Goal: Contribute content

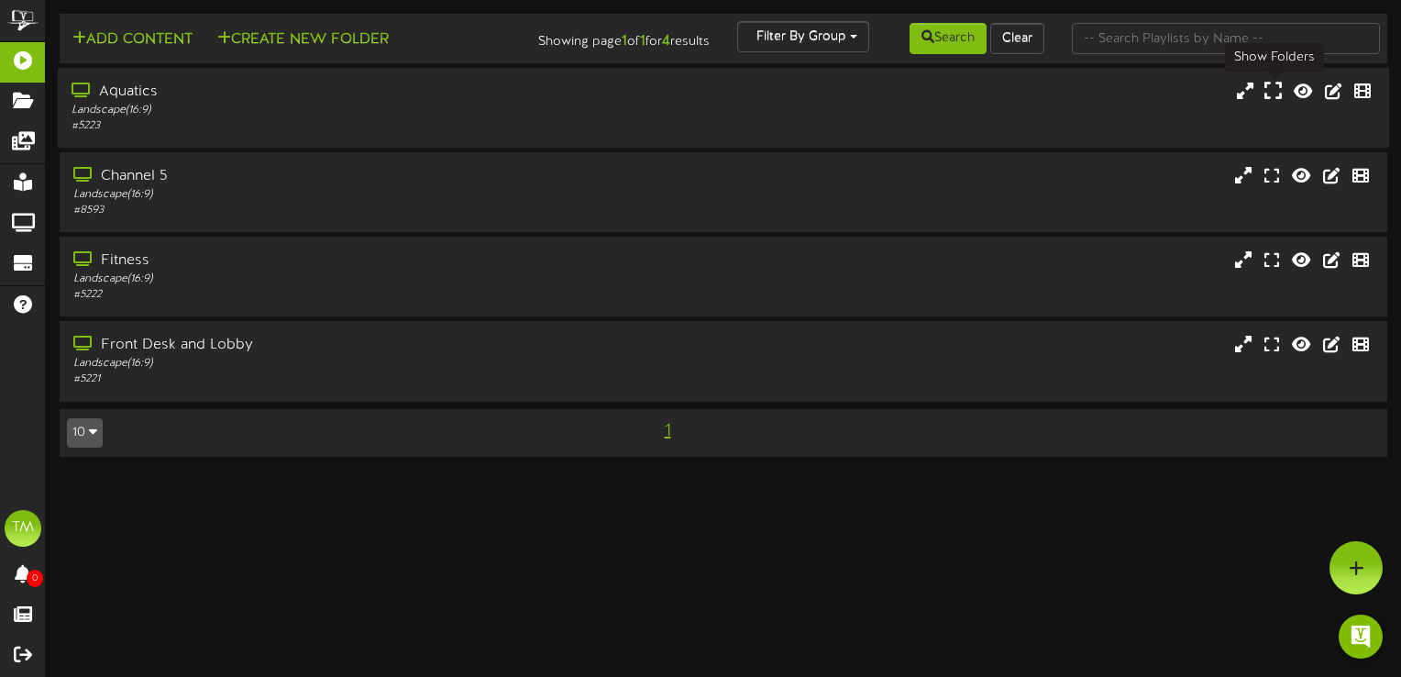
click at [1265, 94] on icon at bounding box center [1272, 91] width 17 height 20
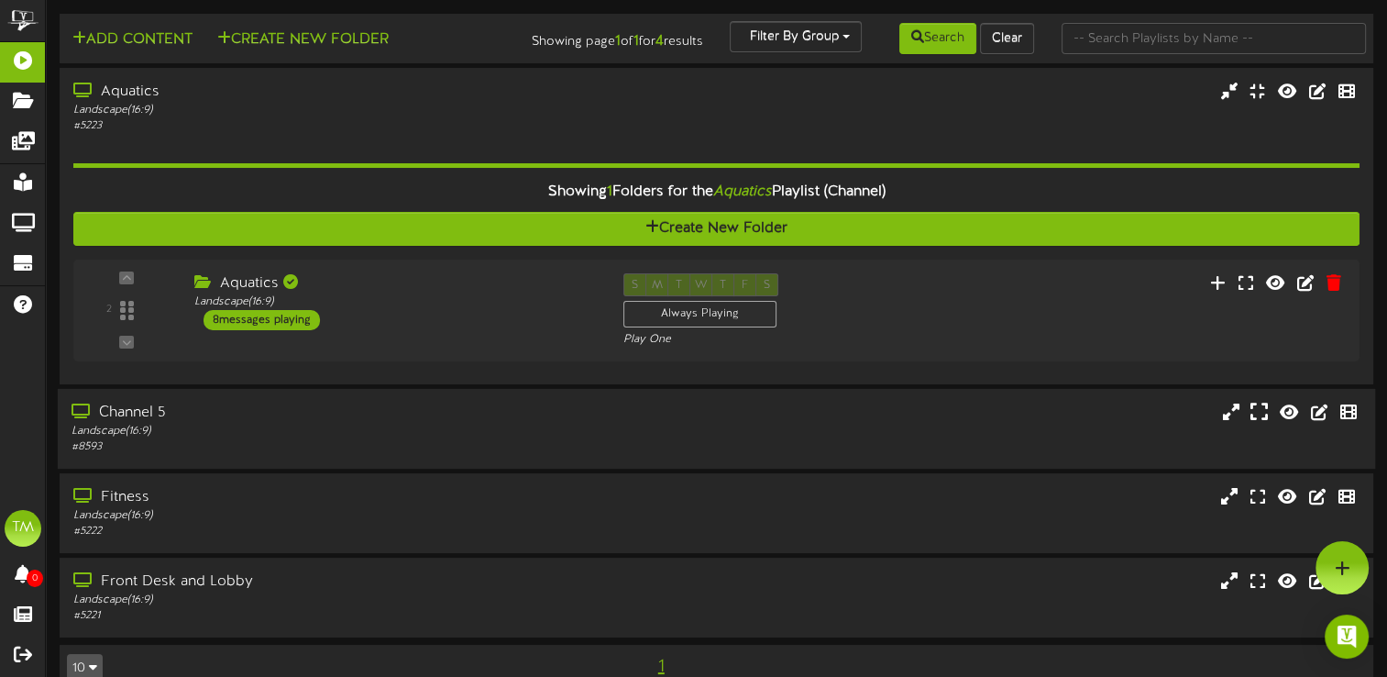
click at [1258, 472] on div "Add Content Create New Folder Showing page 1 of 1 for 4 results Filter By Group…" at bounding box center [716, 362] width 1341 height 697
click at [1252, 292] on icon at bounding box center [1252, 281] width 17 height 20
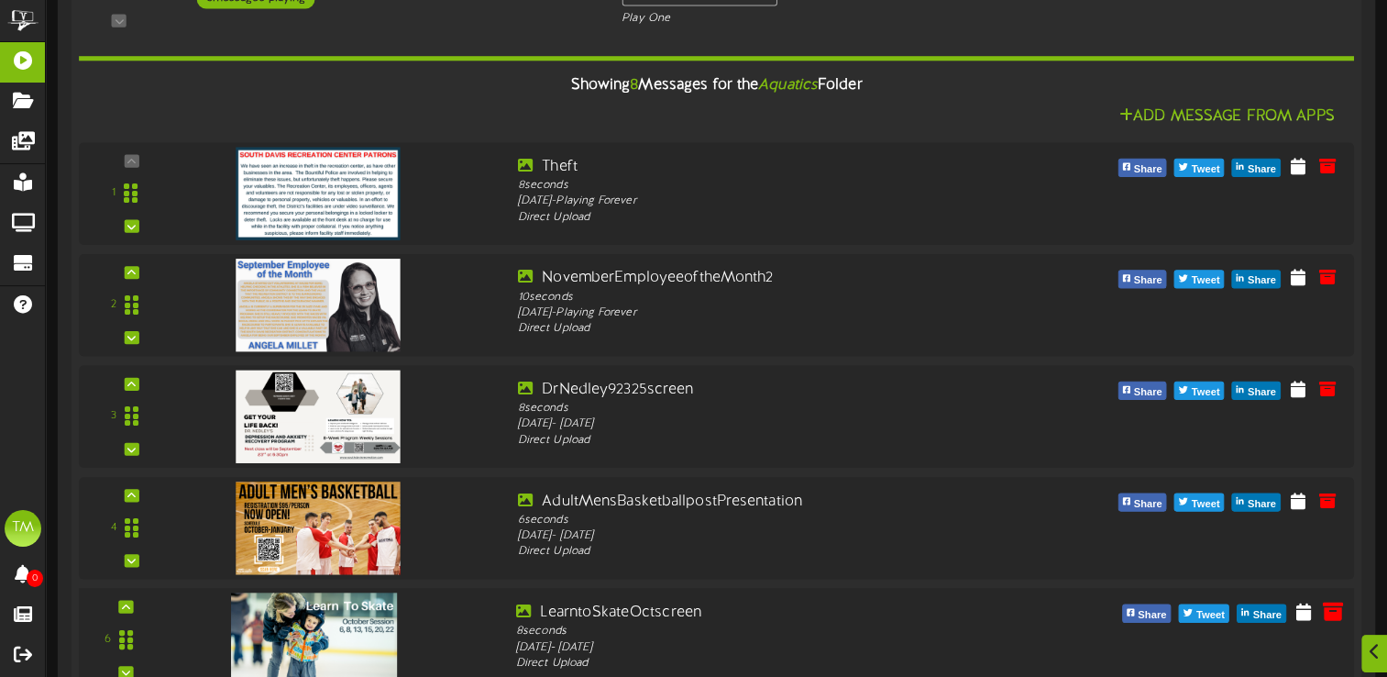
scroll to position [367, 0]
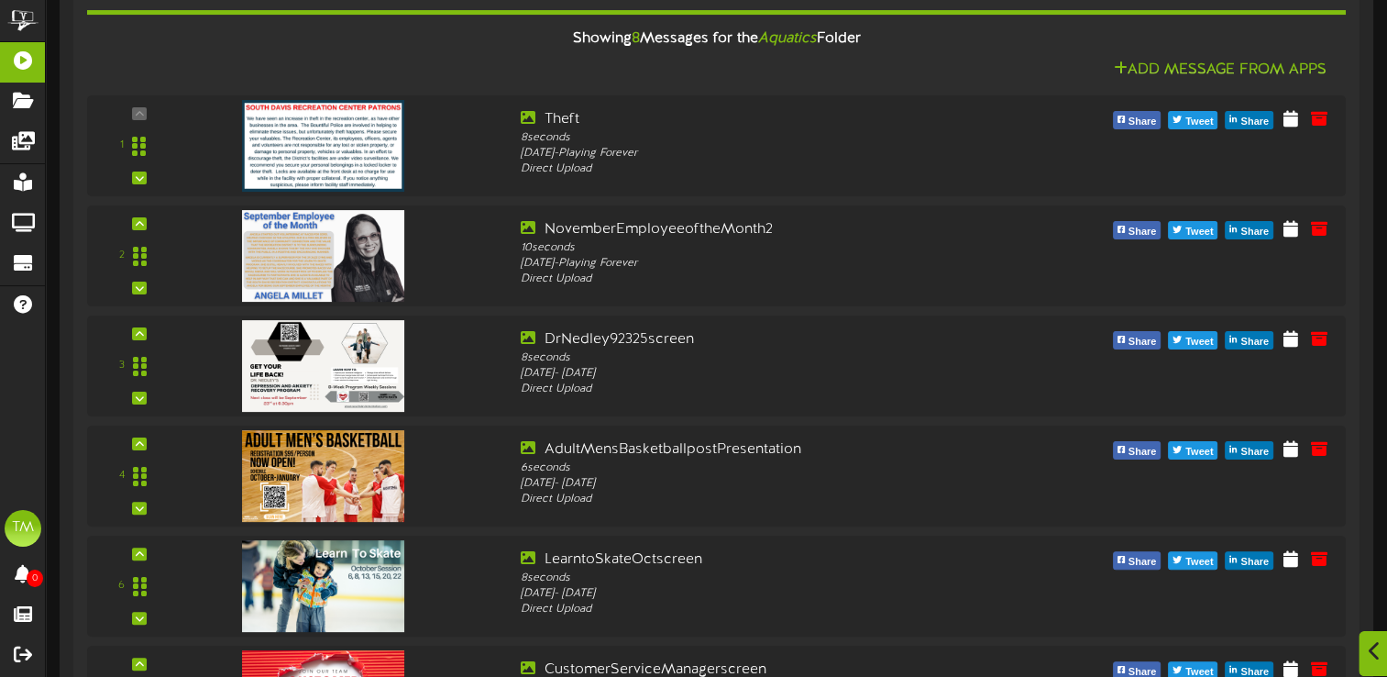
click at [1373, 647] on icon at bounding box center [1375, 651] width 12 height 20
click at [1346, 569] on icon at bounding box center [1343, 567] width 16 height 17
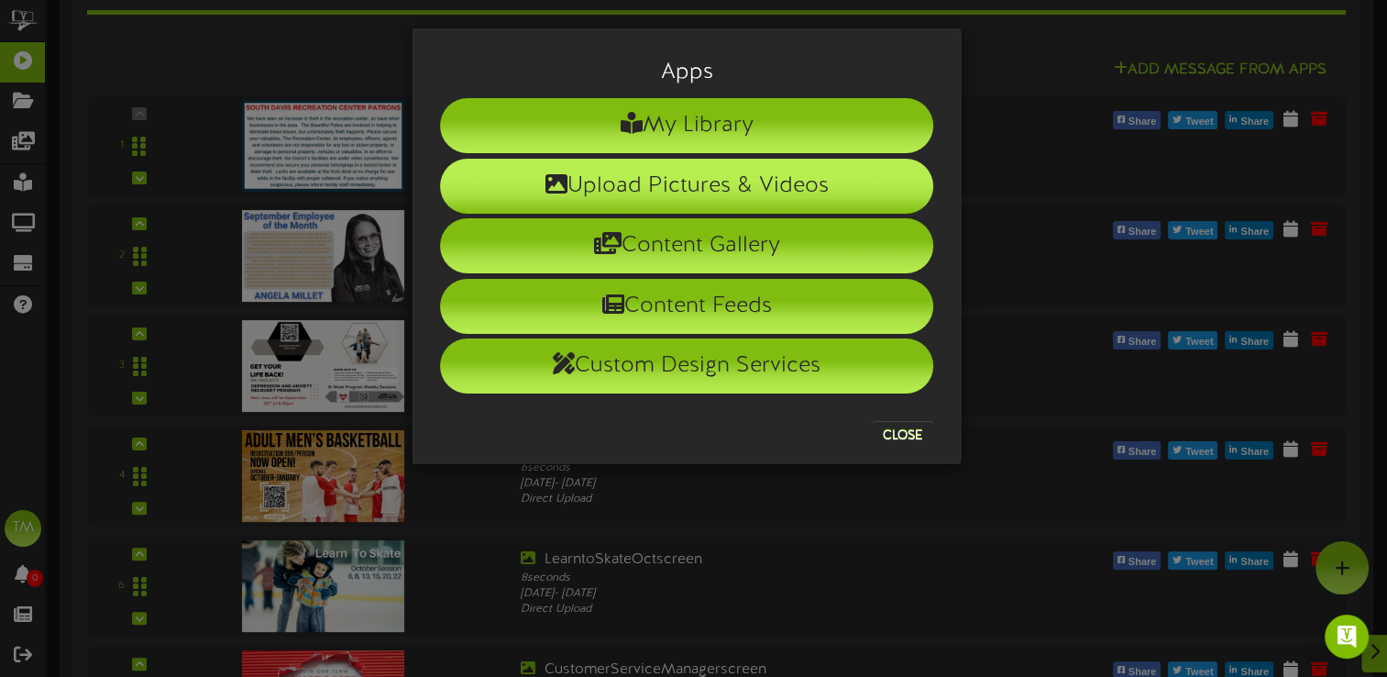
click at [722, 193] on li "Upload Pictures & Videos" at bounding box center [686, 186] width 493 height 55
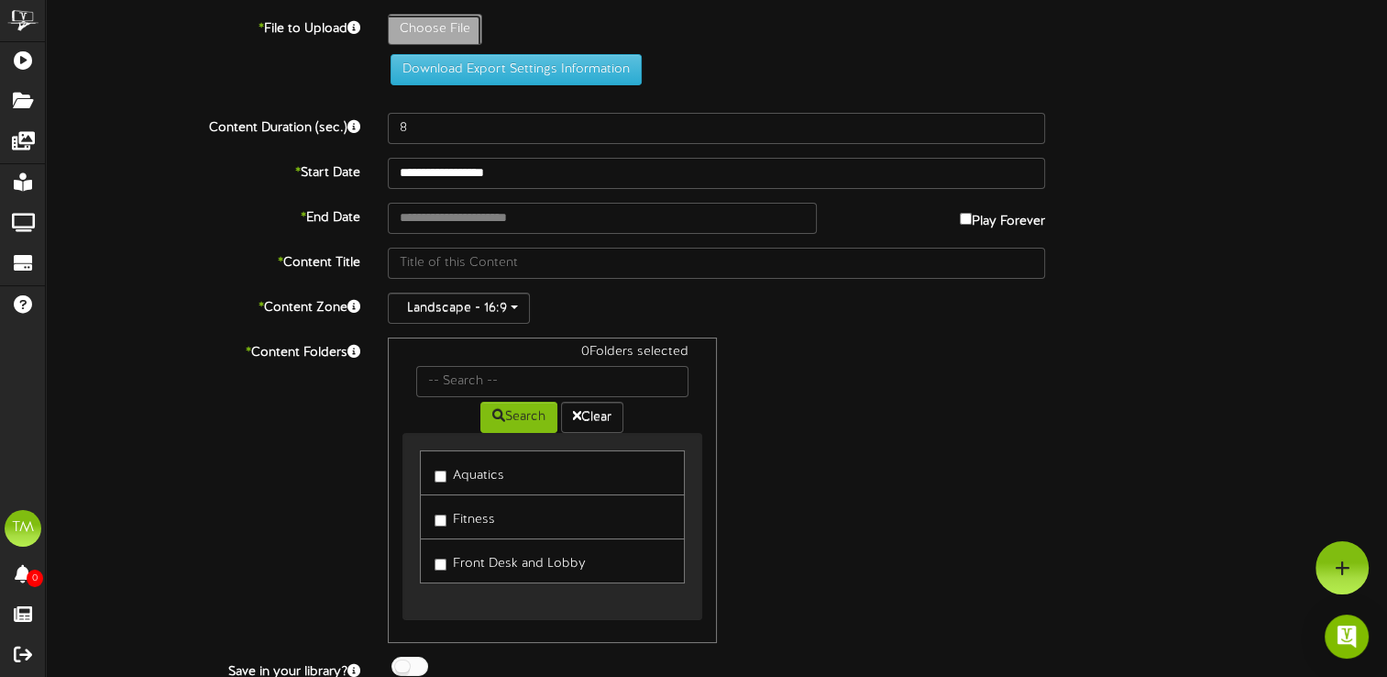
type input "**********"
type input "EvilScientistChemicalChaosscreen"
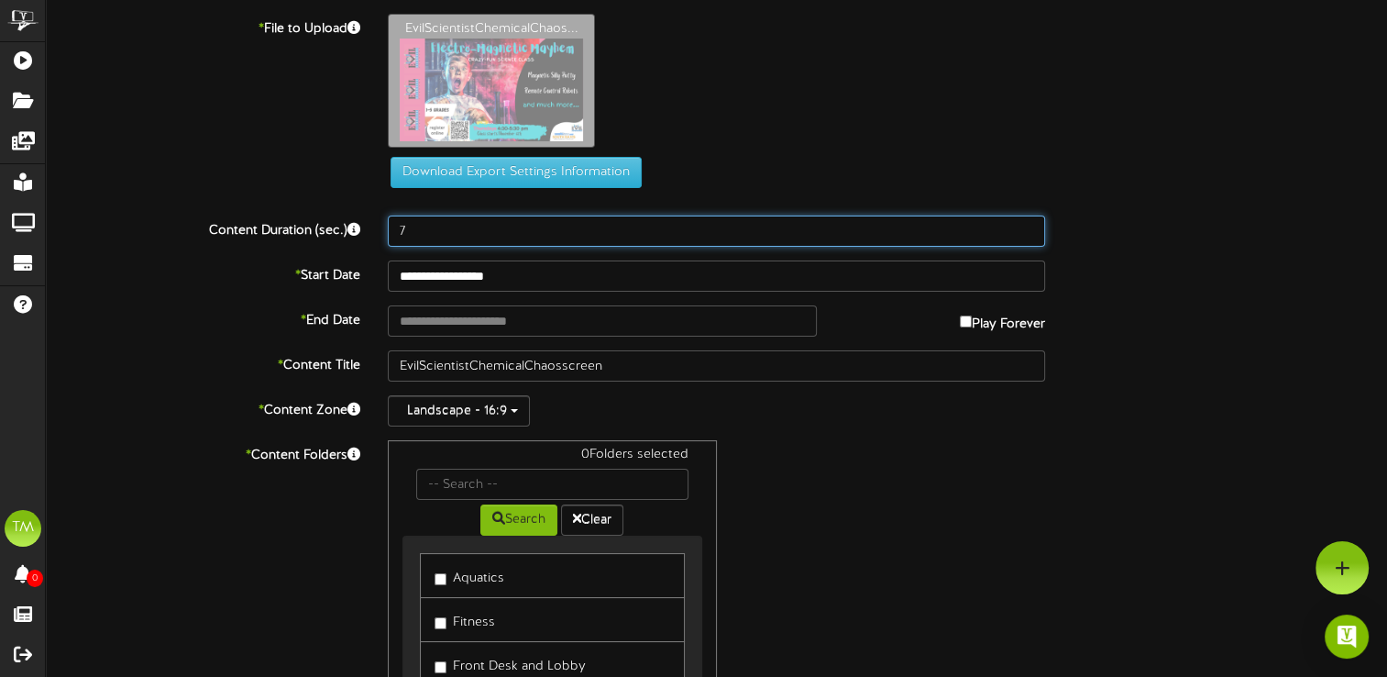
type input "7"
click at [1025, 233] on input "7" at bounding box center [716, 230] width 657 height 31
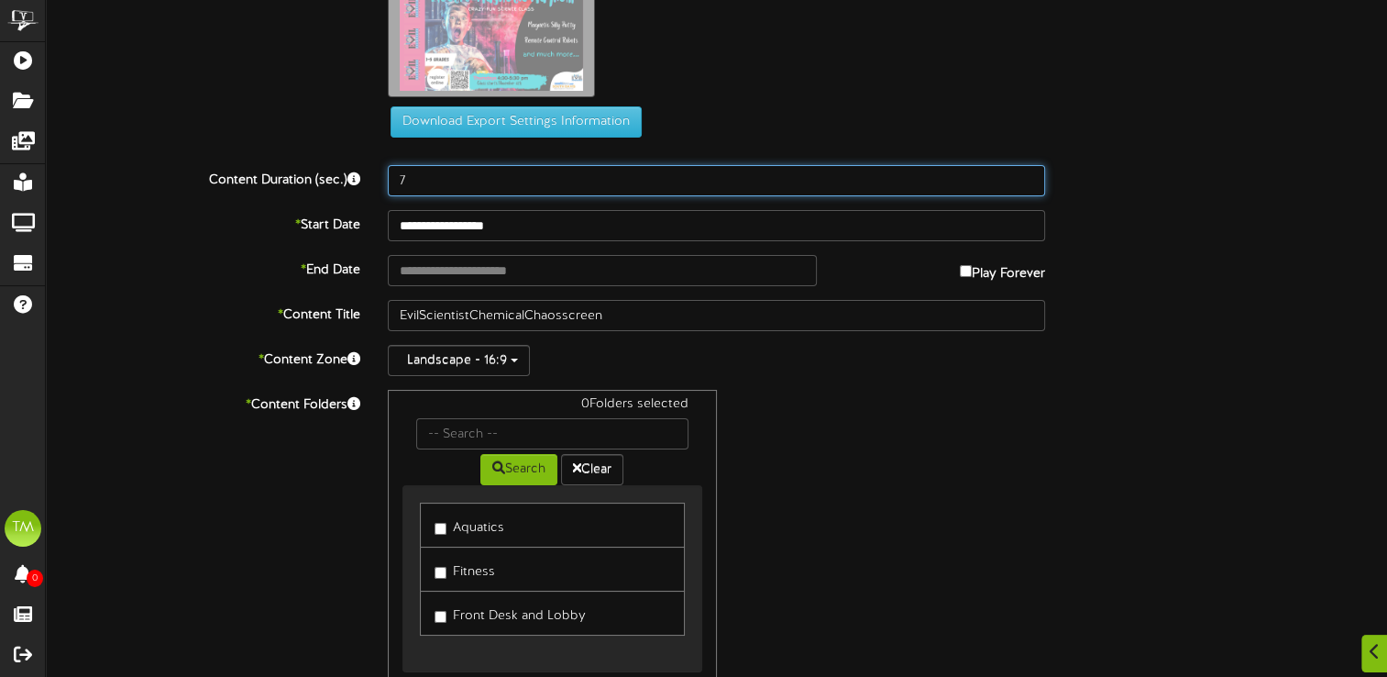
scroll to position [92, 0]
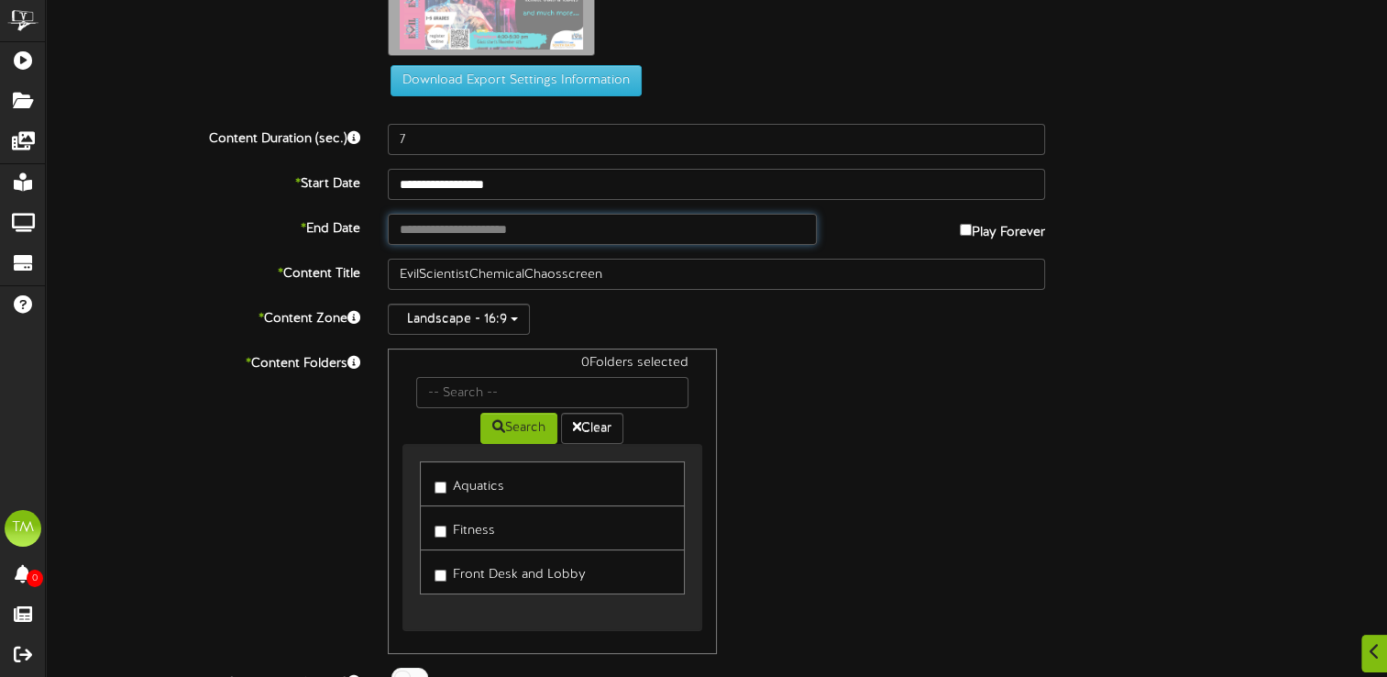
click at [537, 222] on input "text" at bounding box center [602, 229] width 429 height 31
type input "**********"
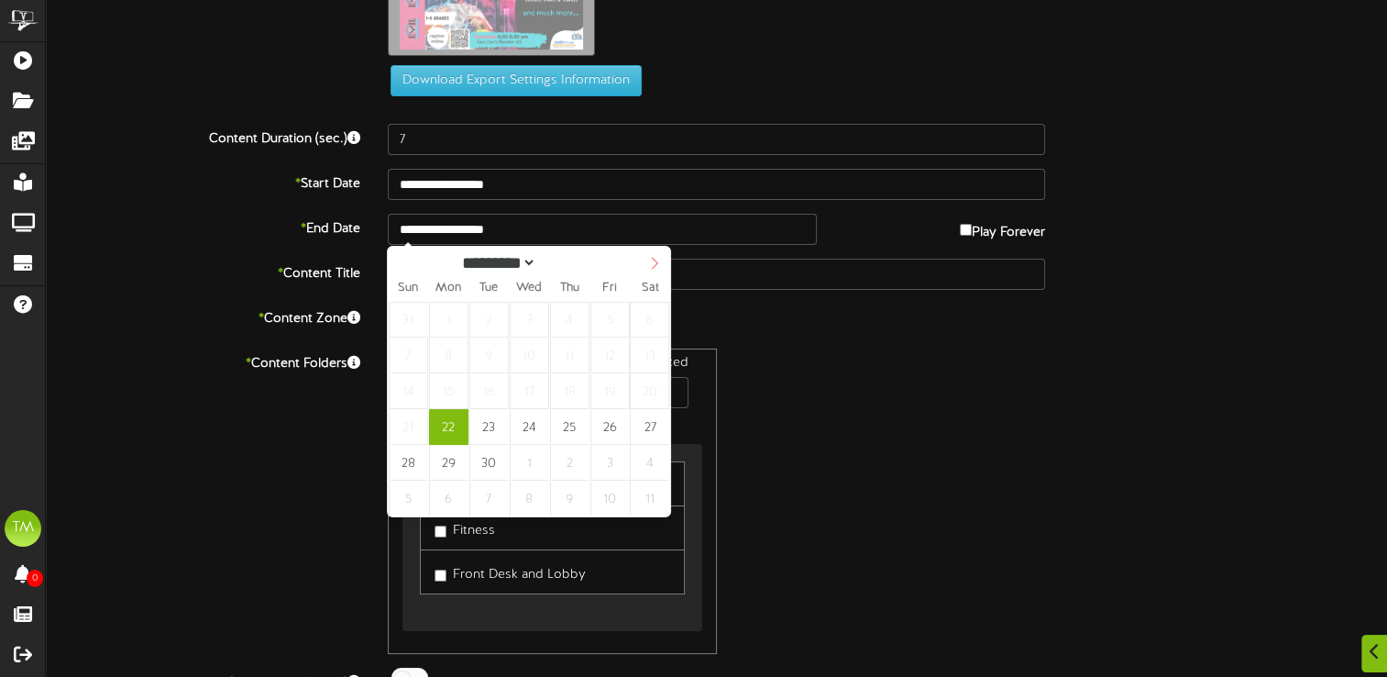
select select "*"
click at [653, 256] on span at bounding box center [654, 262] width 31 height 31
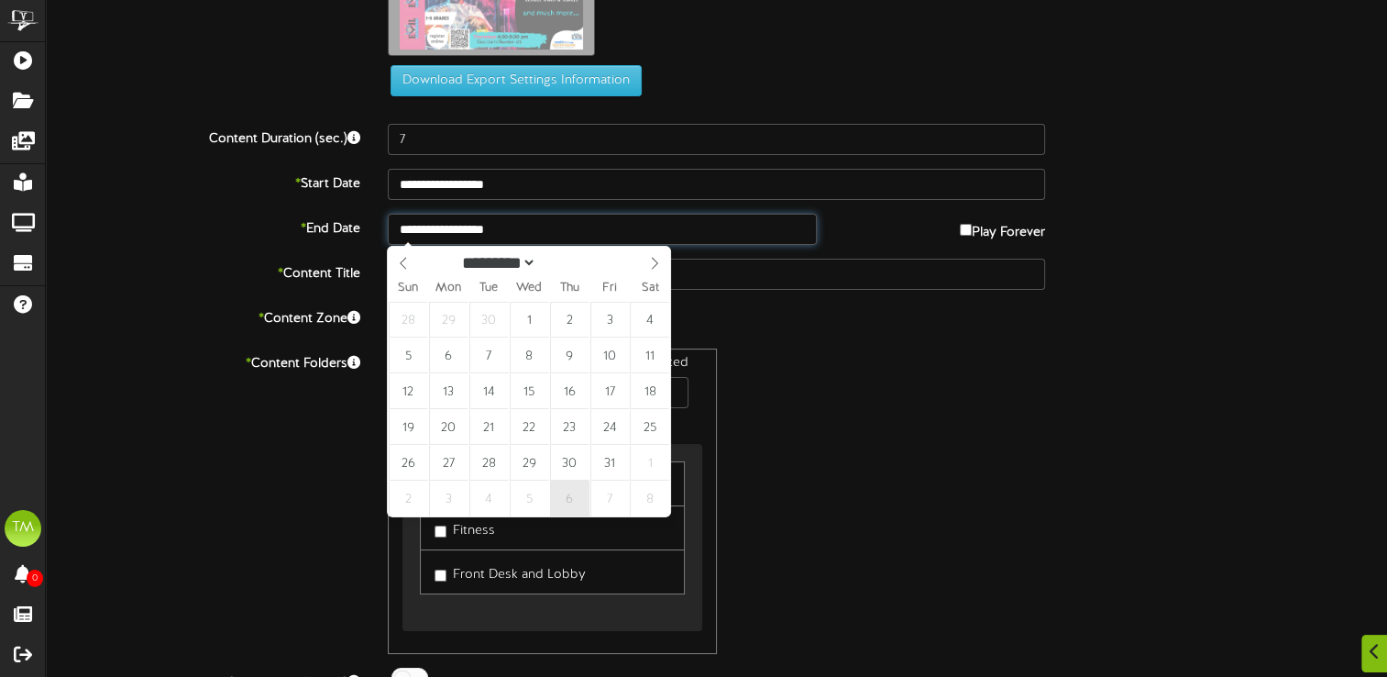
type input "**********"
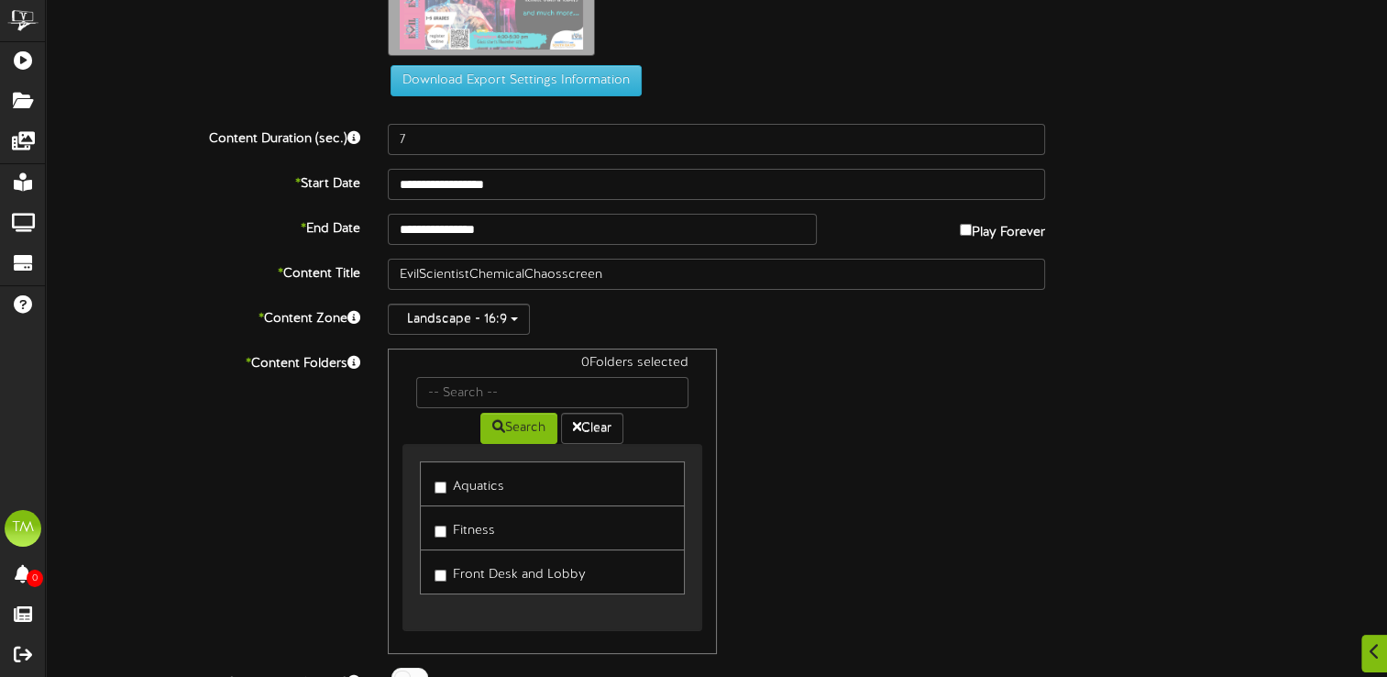
click at [447, 480] on label "Aquatics" at bounding box center [470, 483] width 70 height 25
click at [442, 521] on label "Fitness" at bounding box center [465, 527] width 61 height 25
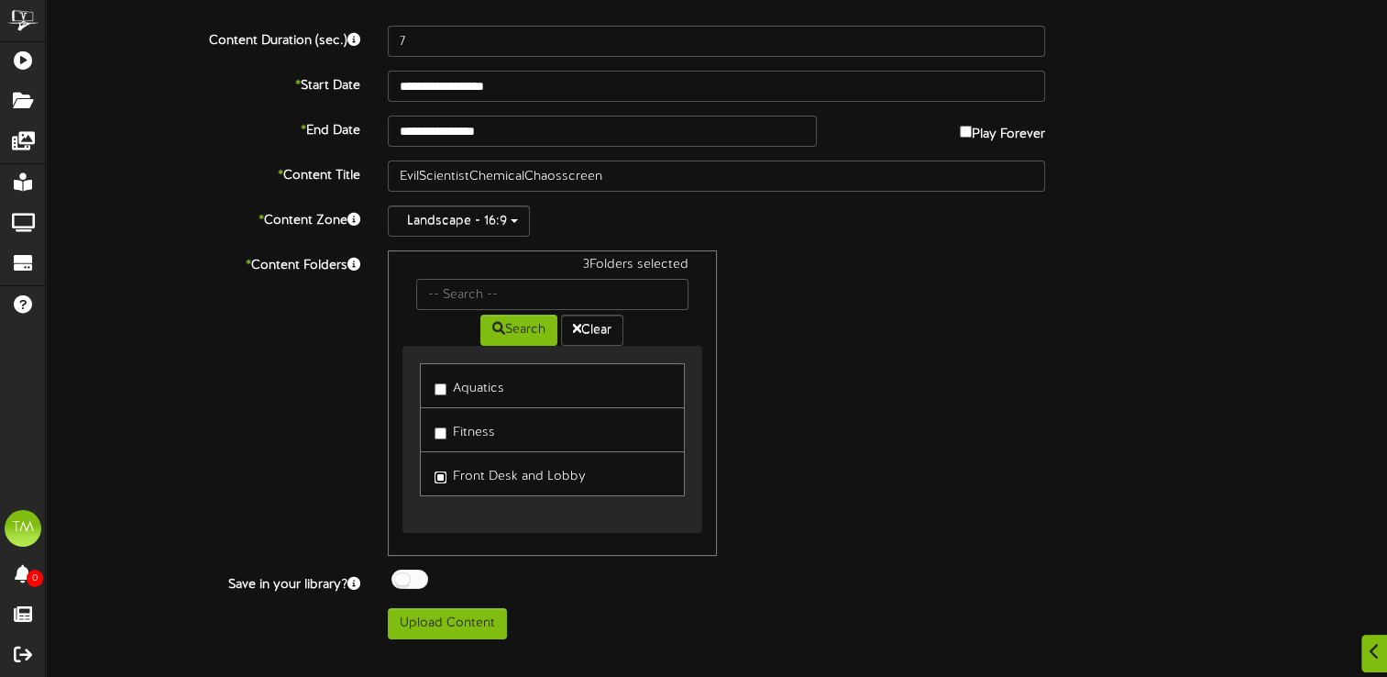
scroll to position [281, 0]
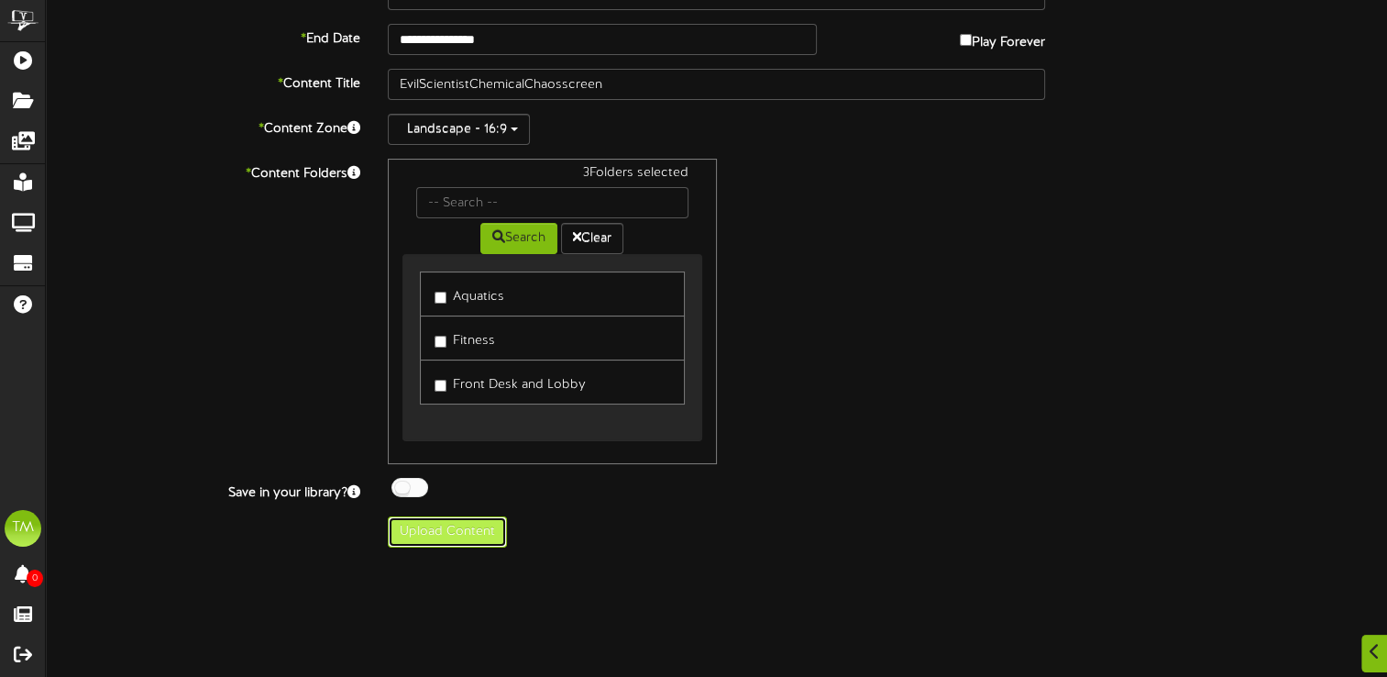
click at [468, 535] on button "Upload Content" at bounding box center [447, 531] width 119 height 31
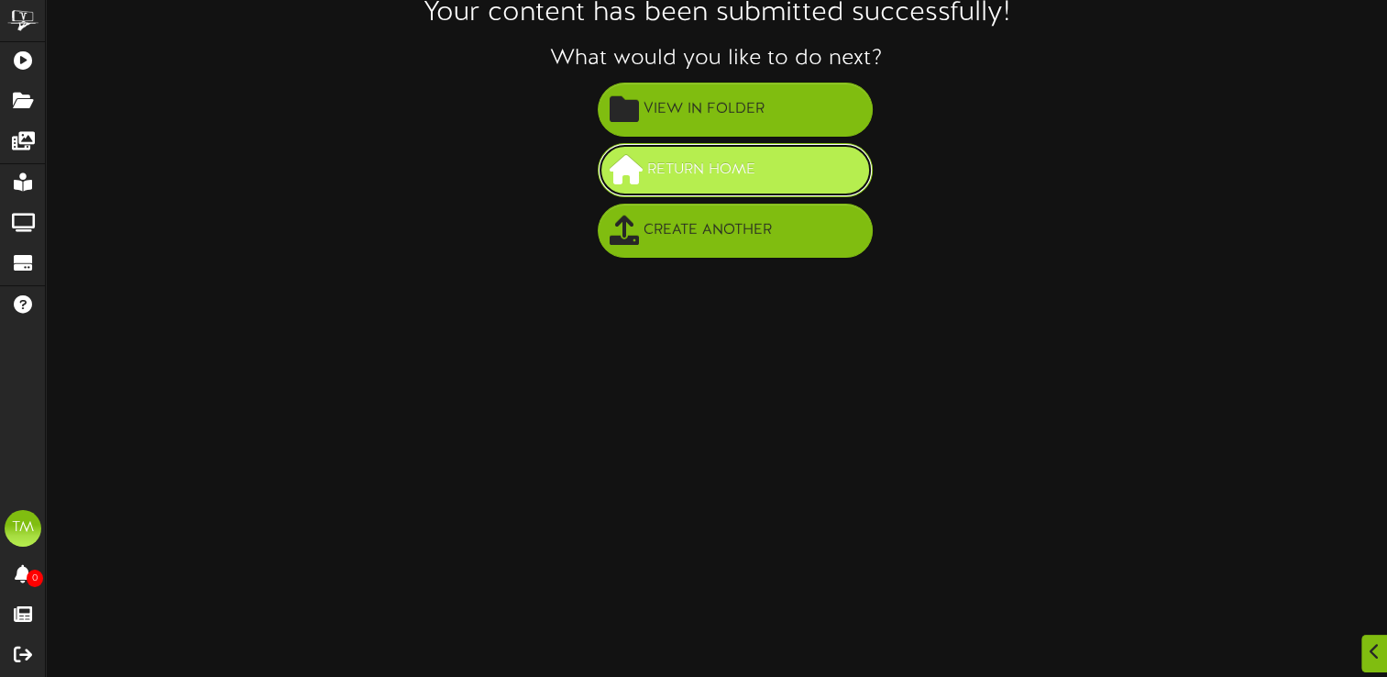
click at [736, 176] on span "Return Home" at bounding box center [701, 170] width 117 height 30
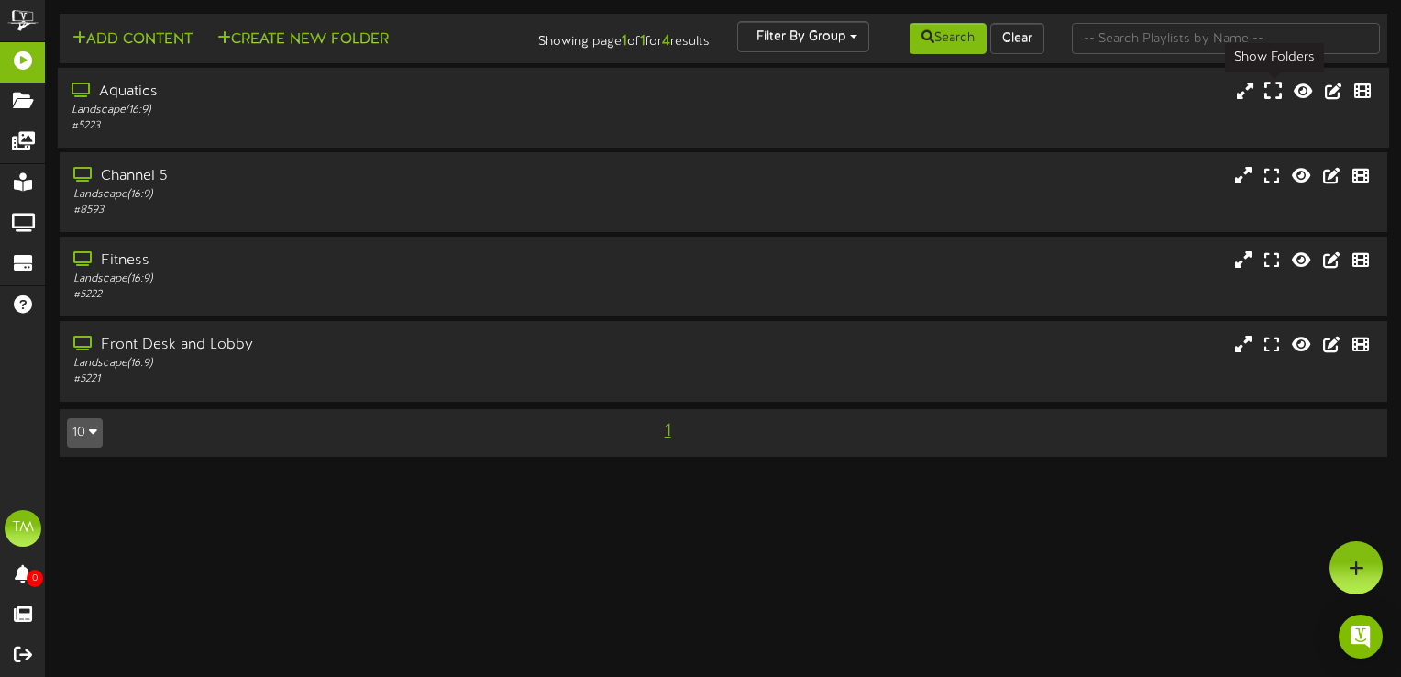
click at [1276, 90] on icon at bounding box center [1272, 91] width 17 height 20
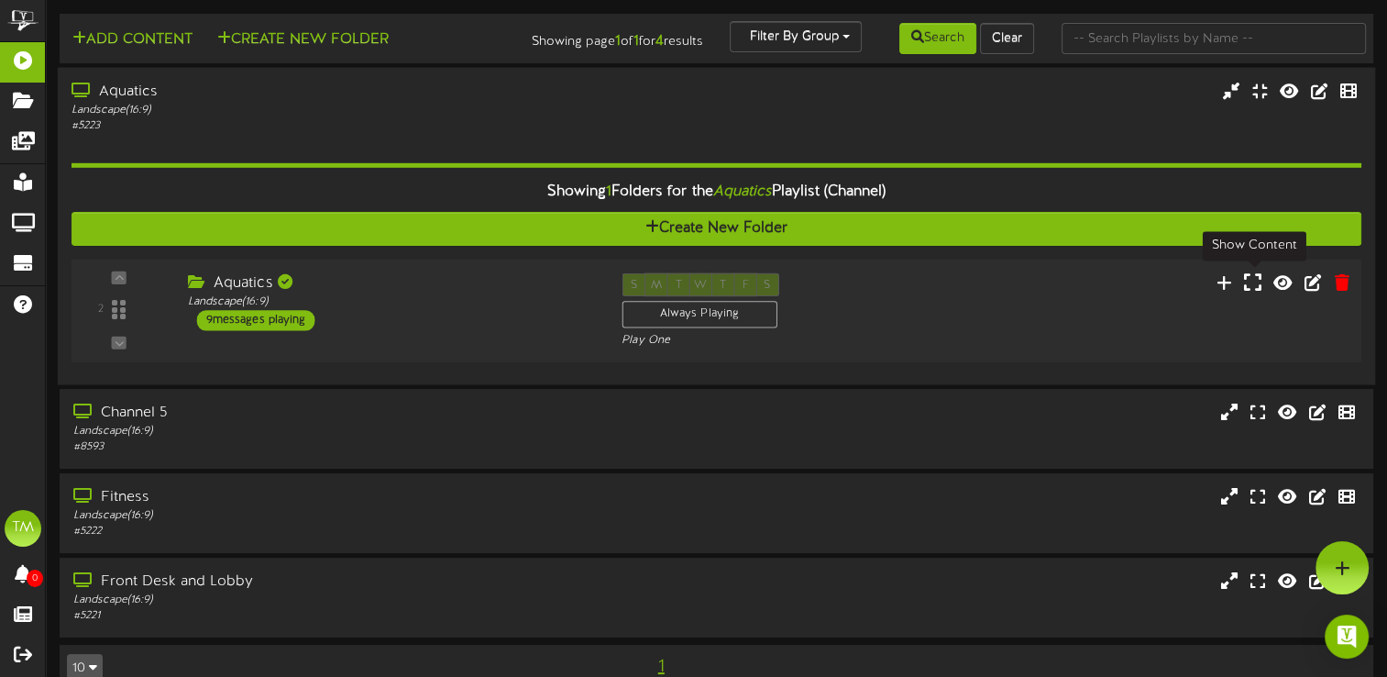
click at [1254, 292] on icon at bounding box center [1252, 281] width 17 height 20
